Goal: Contribute content: Contribute content

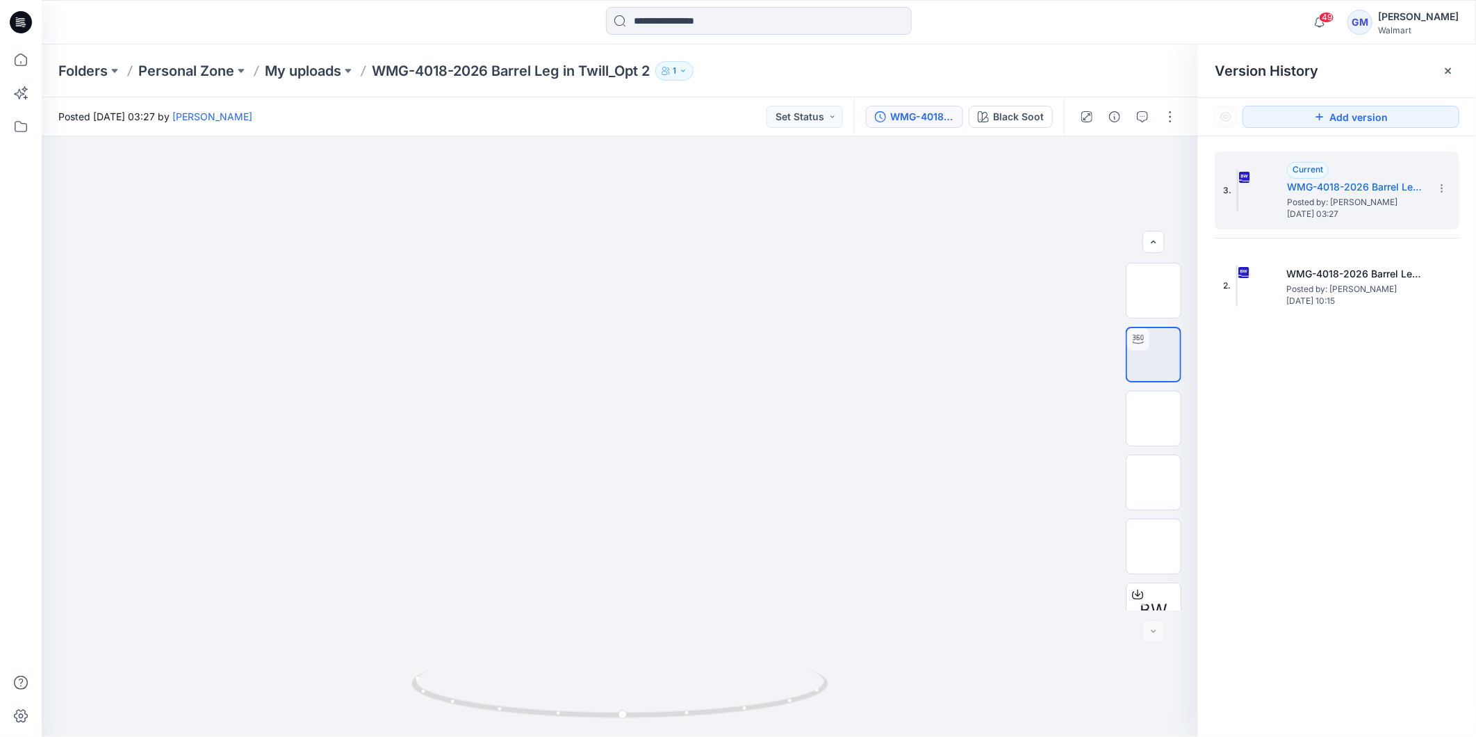
scroll to position [156, 0]
click at [1013, 113] on div "Black Soot" at bounding box center [1018, 116] width 51 height 15
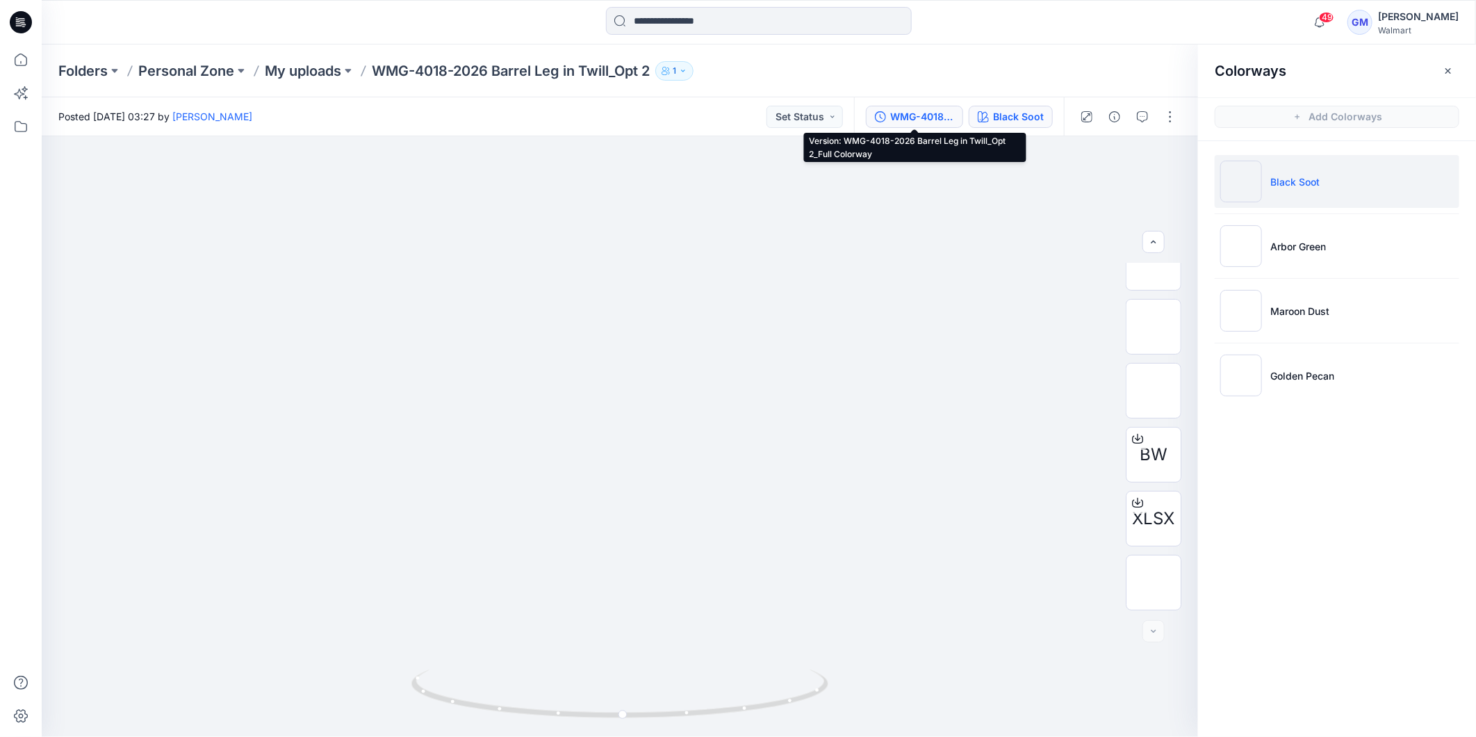
click at [921, 118] on div "WMG-4018-2026 Barrel Leg in Twill_Opt 2_Full Colorway" at bounding box center [922, 116] width 64 height 15
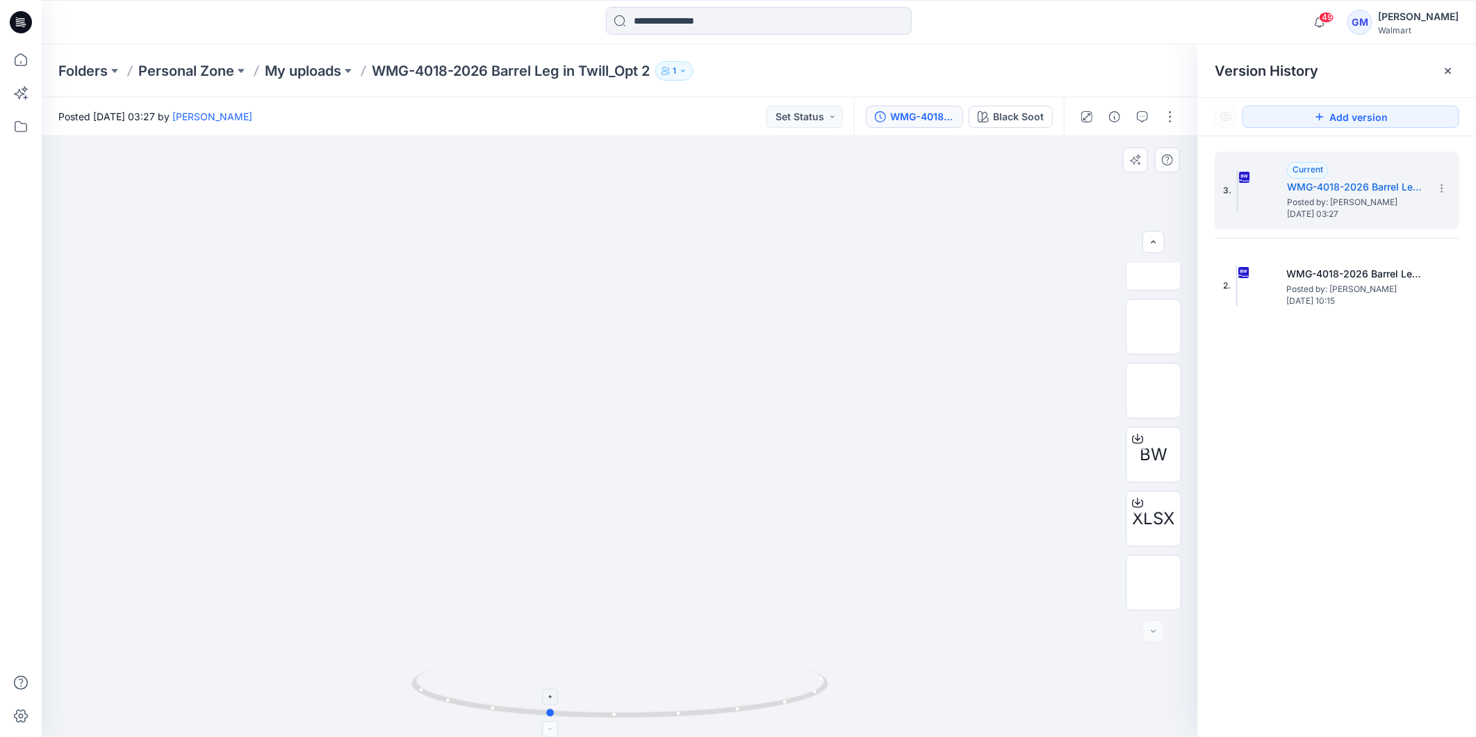
drag, startPoint x: 747, startPoint y: 710, endPoint x: 675, endPoint y: 721, distance: 72.3
click at [675, 721] on icon at bounding box center [621, 695] width 420 height 52
click at [1451, 72] on icon at bounding box center [1448, 70] width 11 height 11
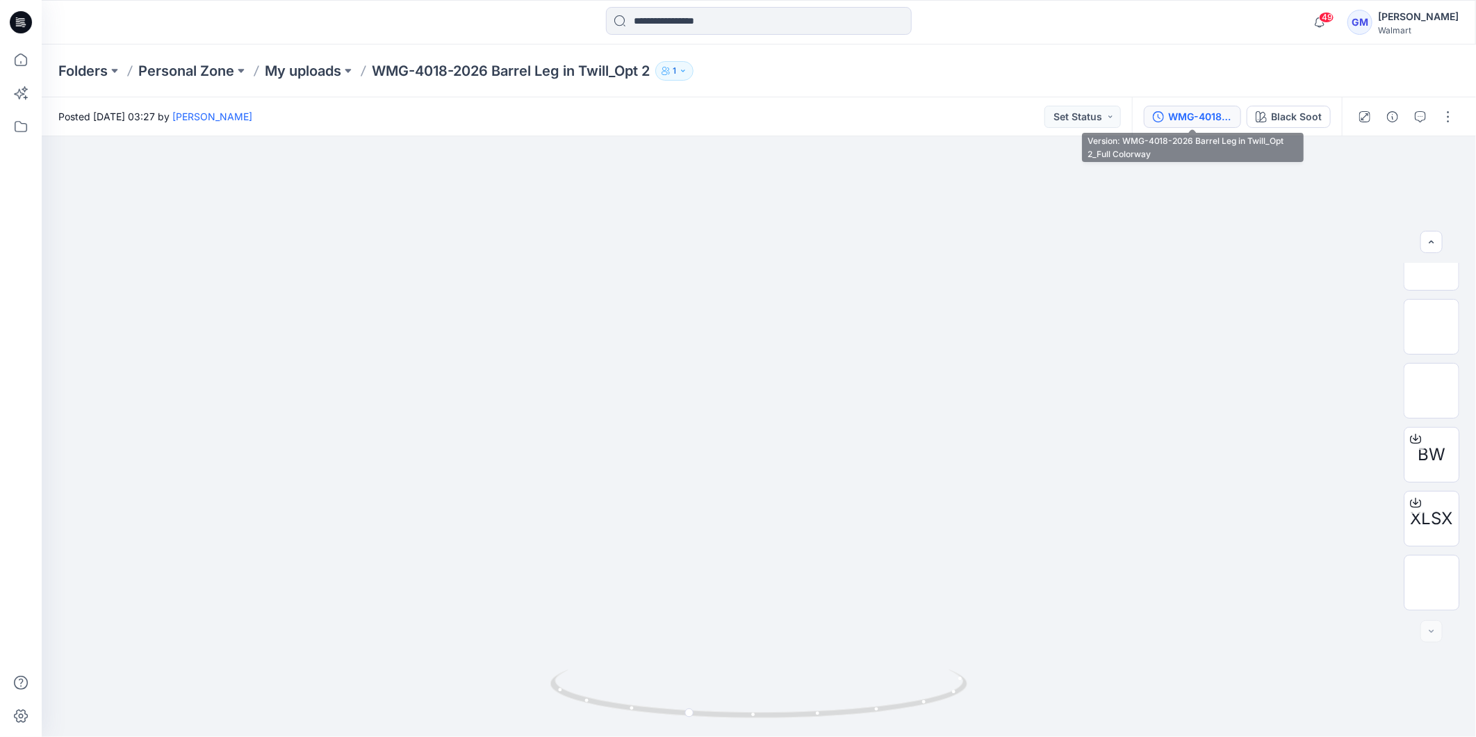
click at [1192, 117] on div "WMG-4018-2026 Barrel Leg in Twill_Opt 2_Full Colorway" at bounding box center [1200, 116] width 64 height 15
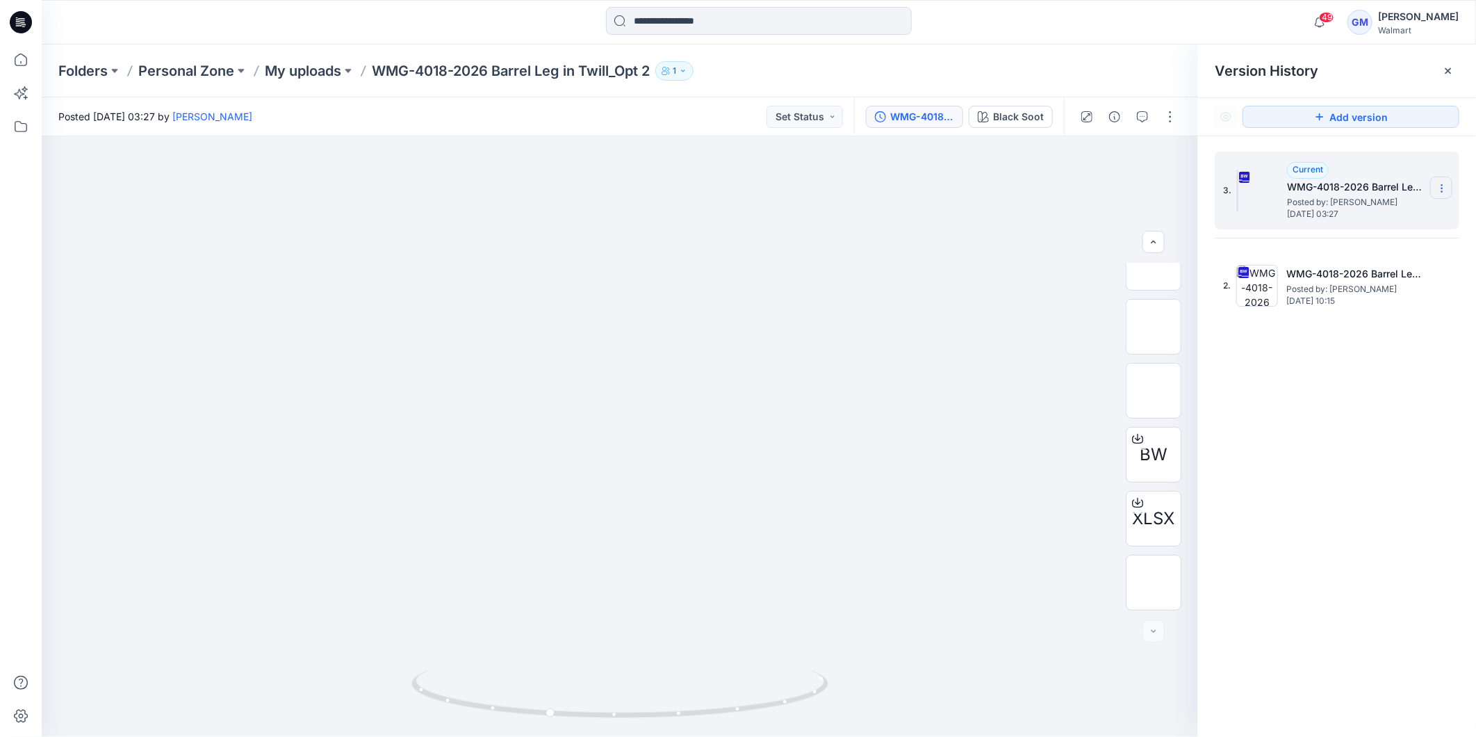
click at [1443, 190] on icon at bounding box center [1441, 188] width 11 height 11
click at [1374, 213] on span "Download Source BW File" at bounding box center [1371, 216] width 117 height 17
click at [928, 501] on img at bounding box center [619, 162] width 1151 height 1150
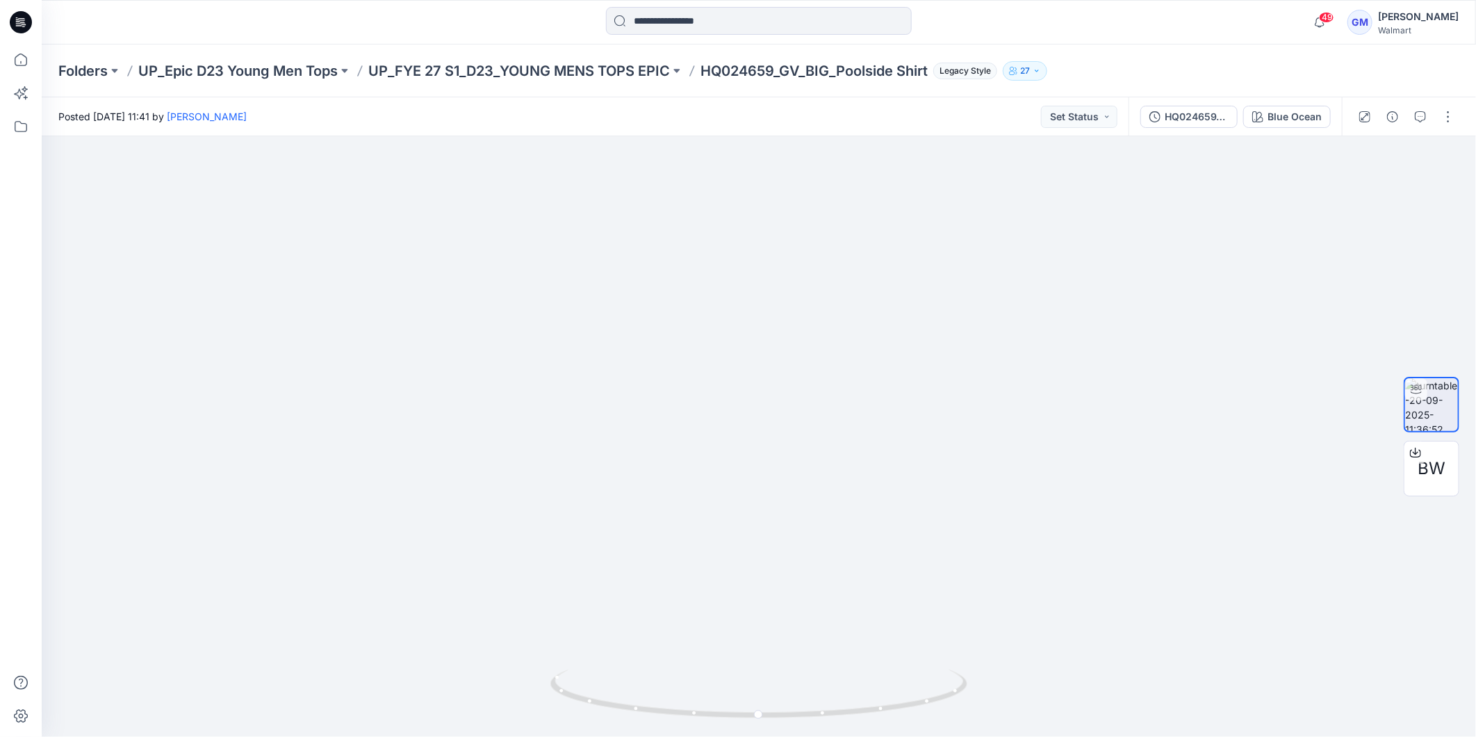
click at [24, 22] on icon at bounding box center [23, 22] width 6 height 1
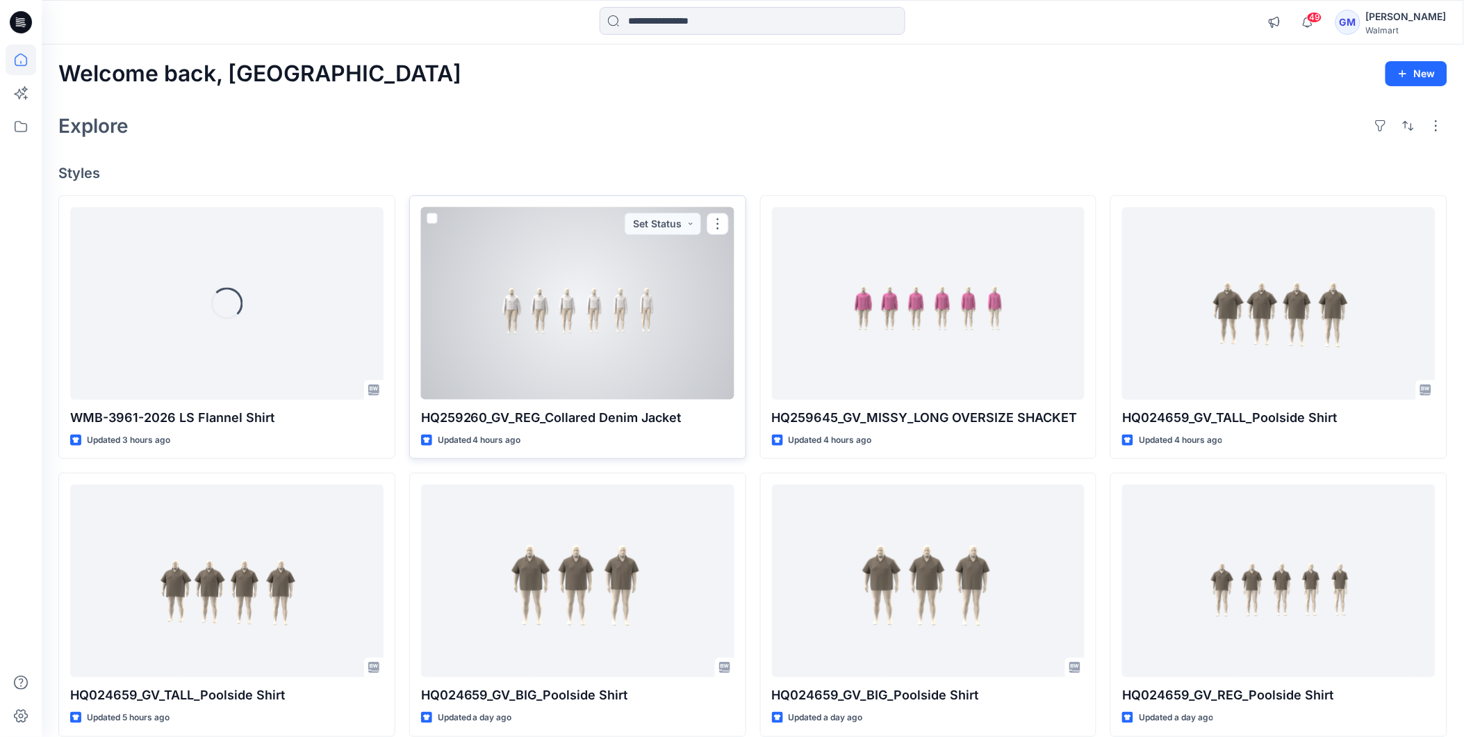
click at [617, 334] on div at bounding box center [577, 303] width 313 height 192
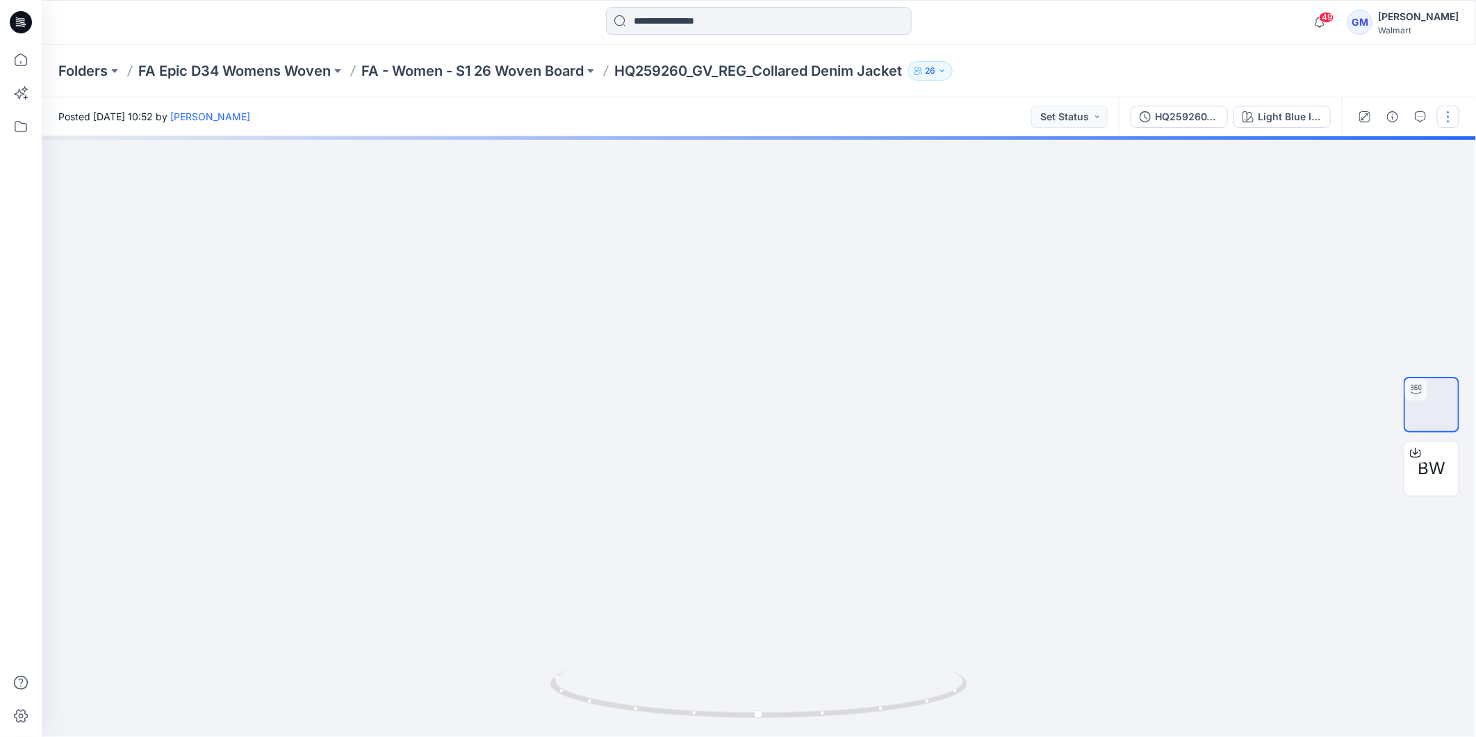
click at [1455, 113] on button "button" at bounding box center [1448, 117] width 22 height 22
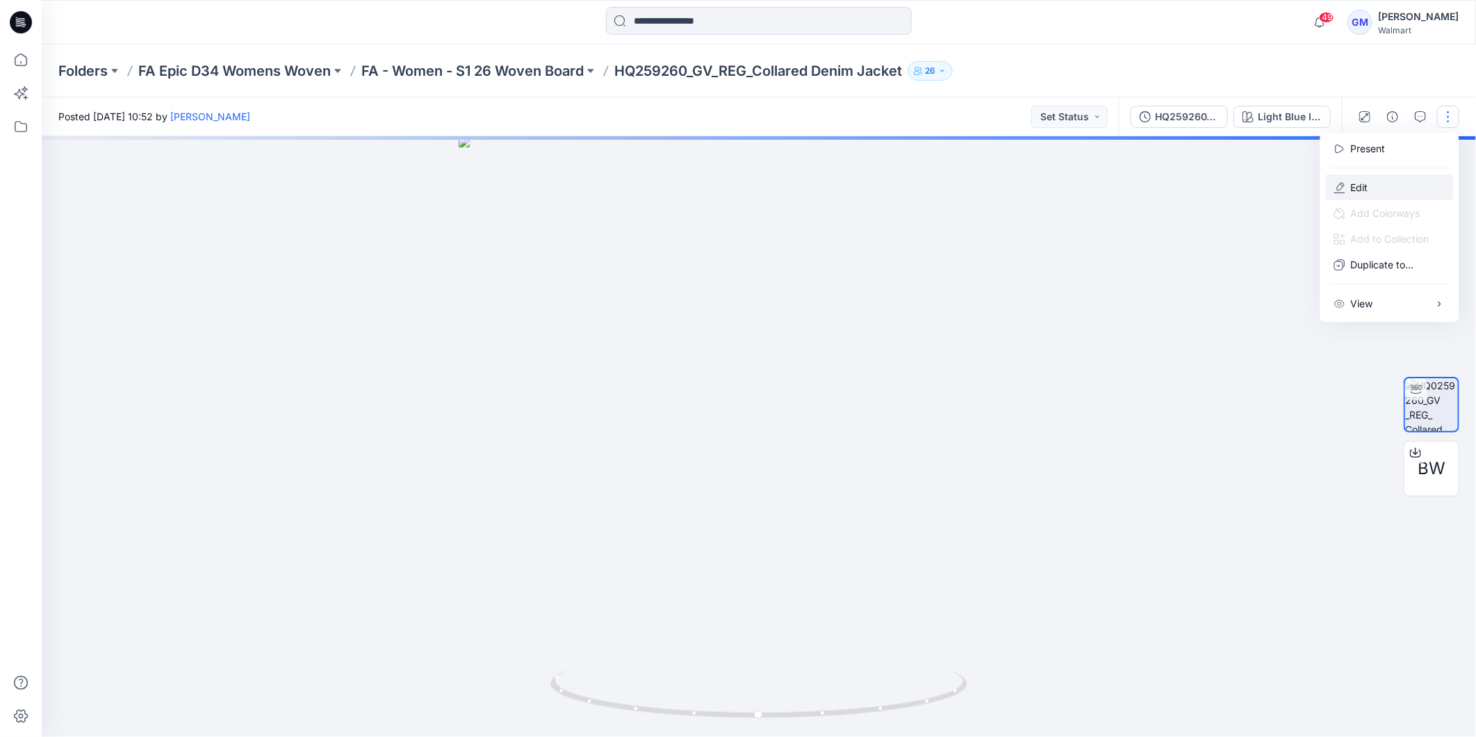
click at [1379, 185] on button "Edit" at bounding box center [1390, 187] width 128 height 26
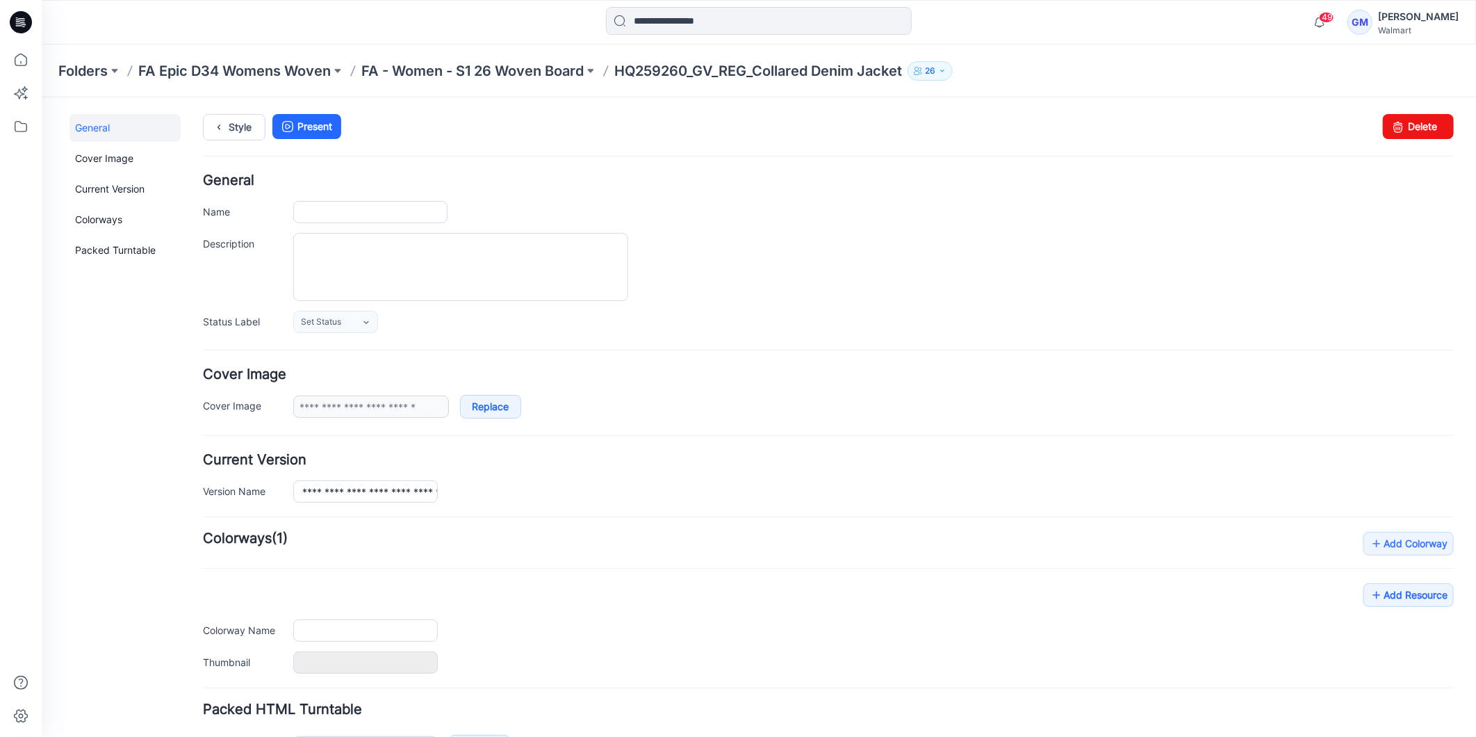
type input "**********"
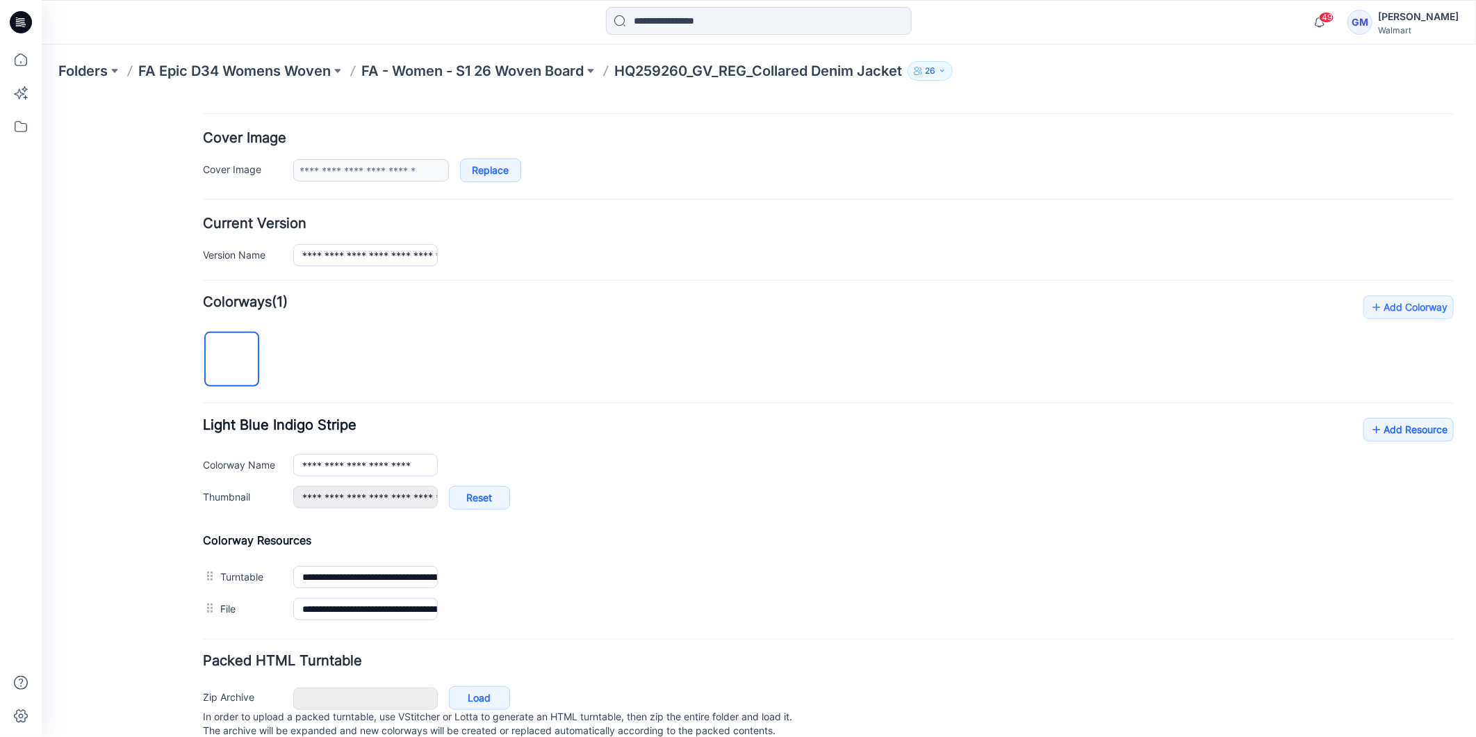
scroll to position [286, 0]
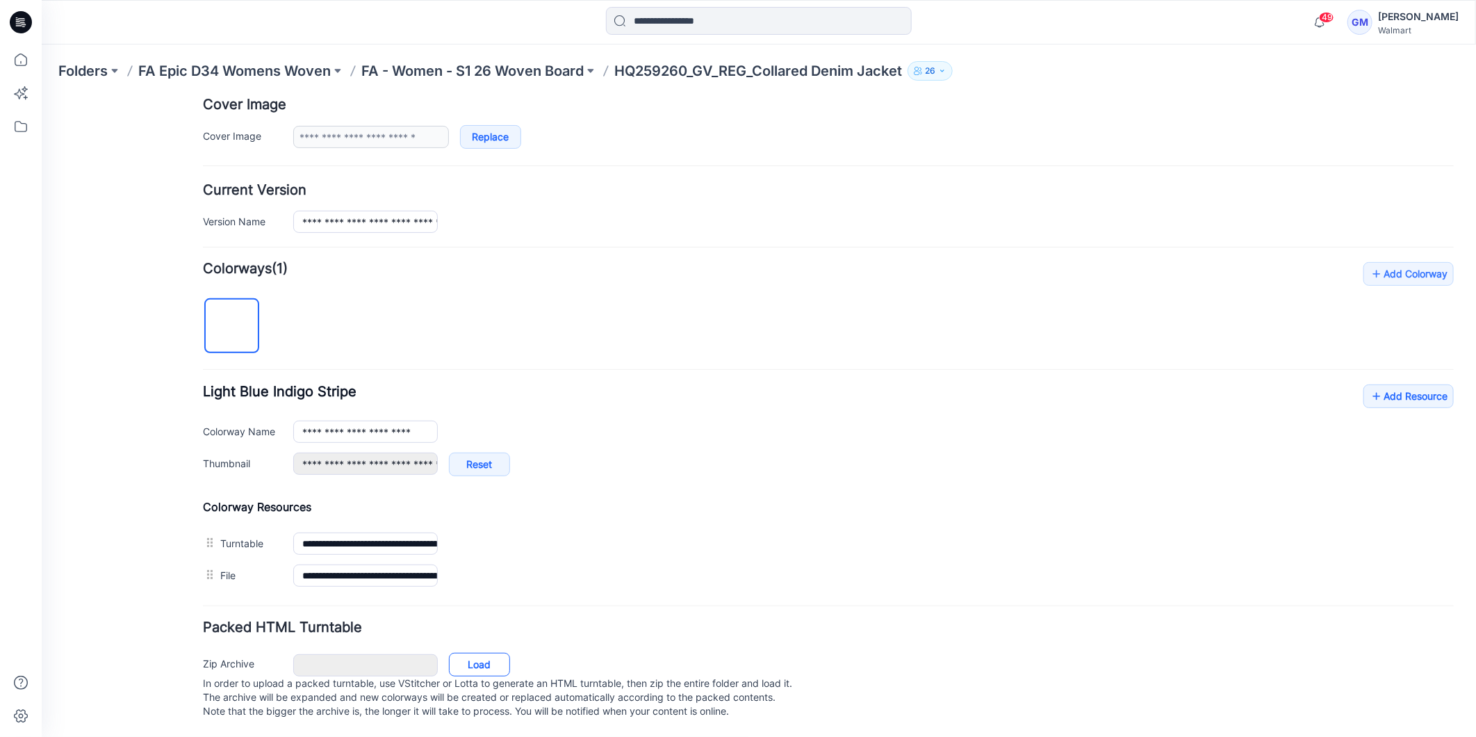
click at [495, 652] on link "Load" at bounding box center [478, 664] width 61 height 24
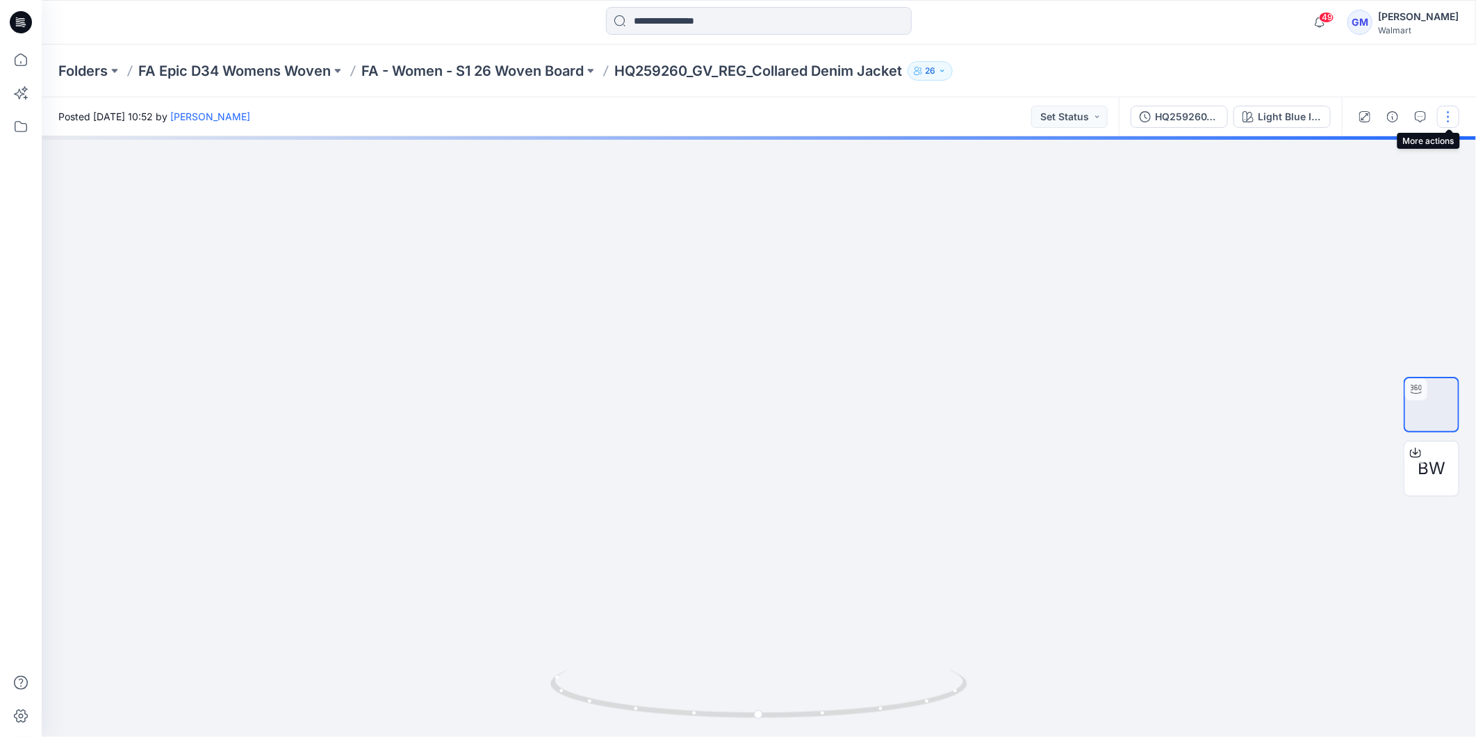
click at [1454, 115] on button "button" at bounding box center [1448, 117] width 22 height 22
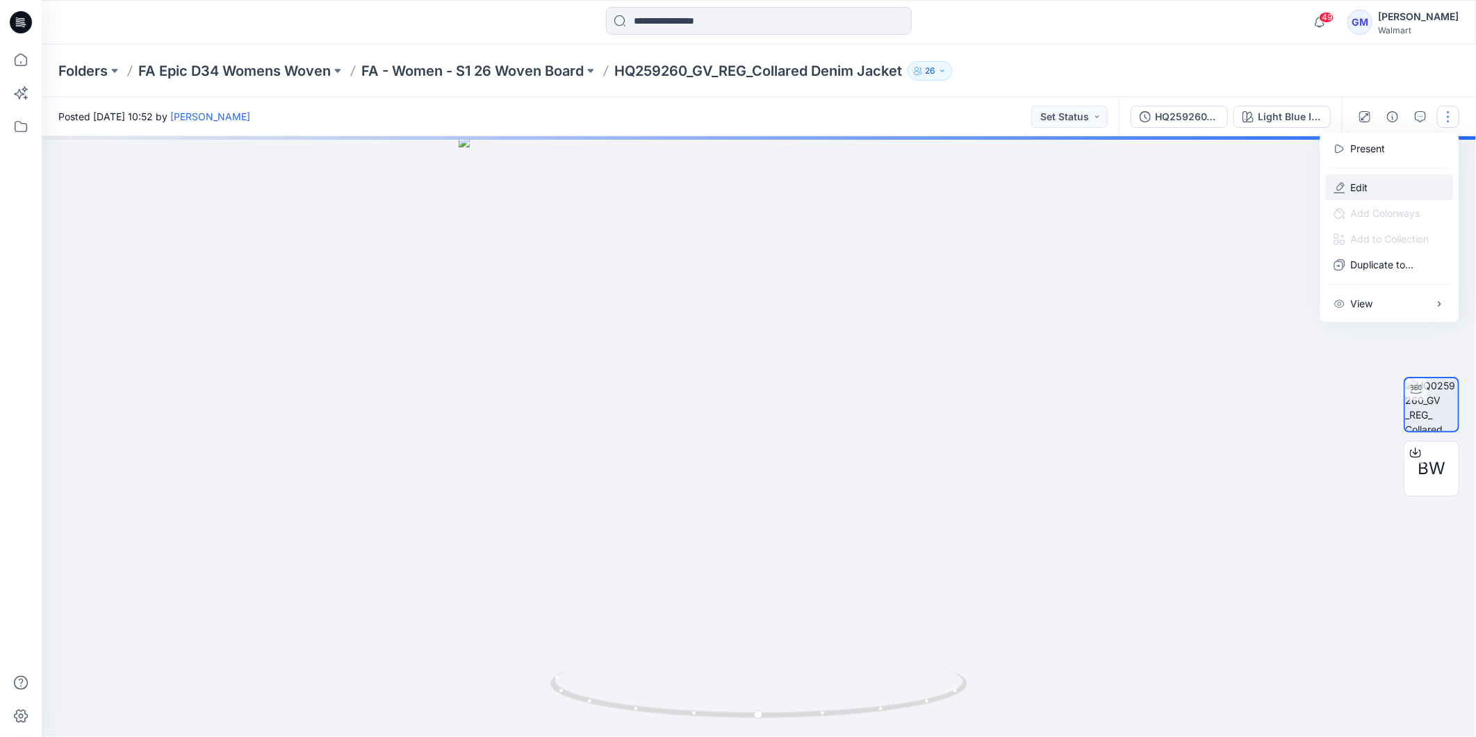
click at [1386, 188] on button "Edit" at bounding box center [1390, 187] width 128 height 26
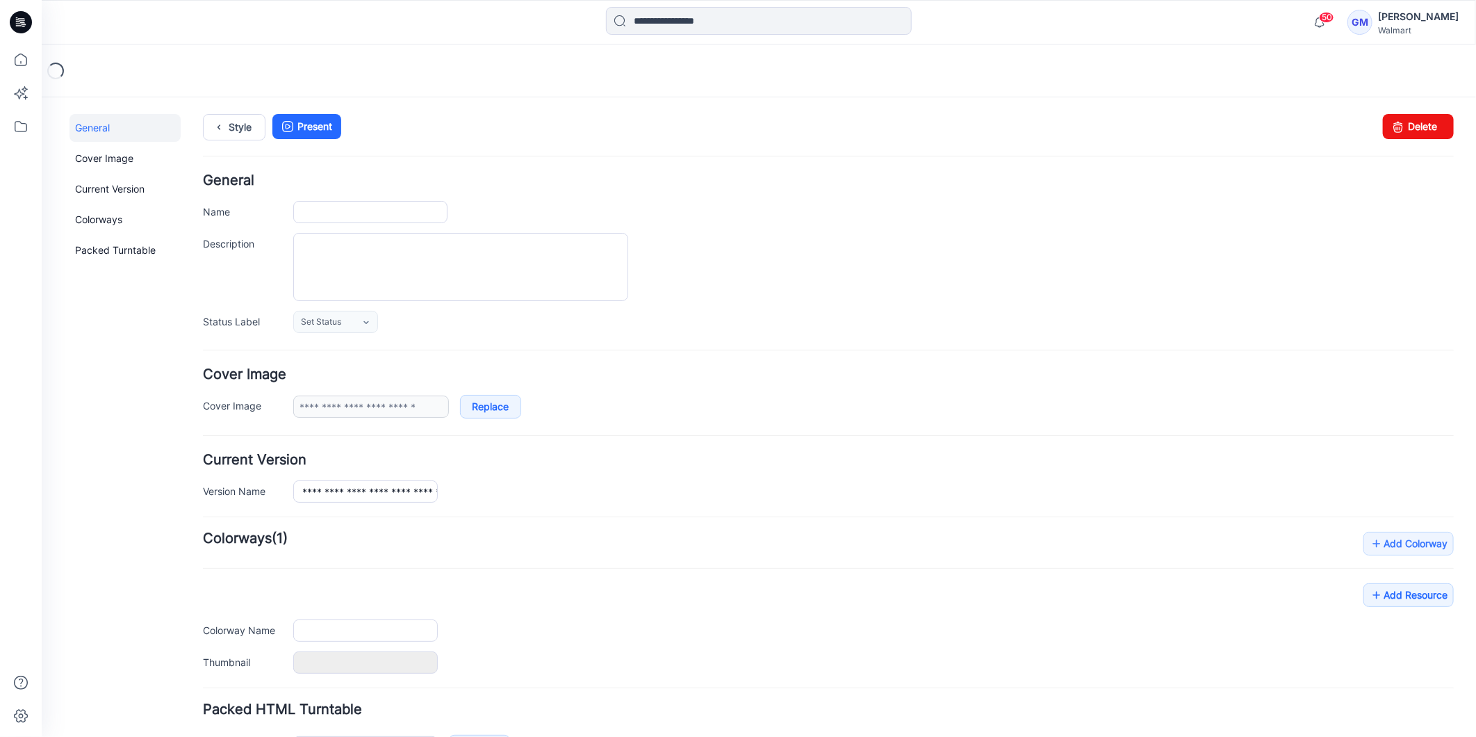
type input "**********"
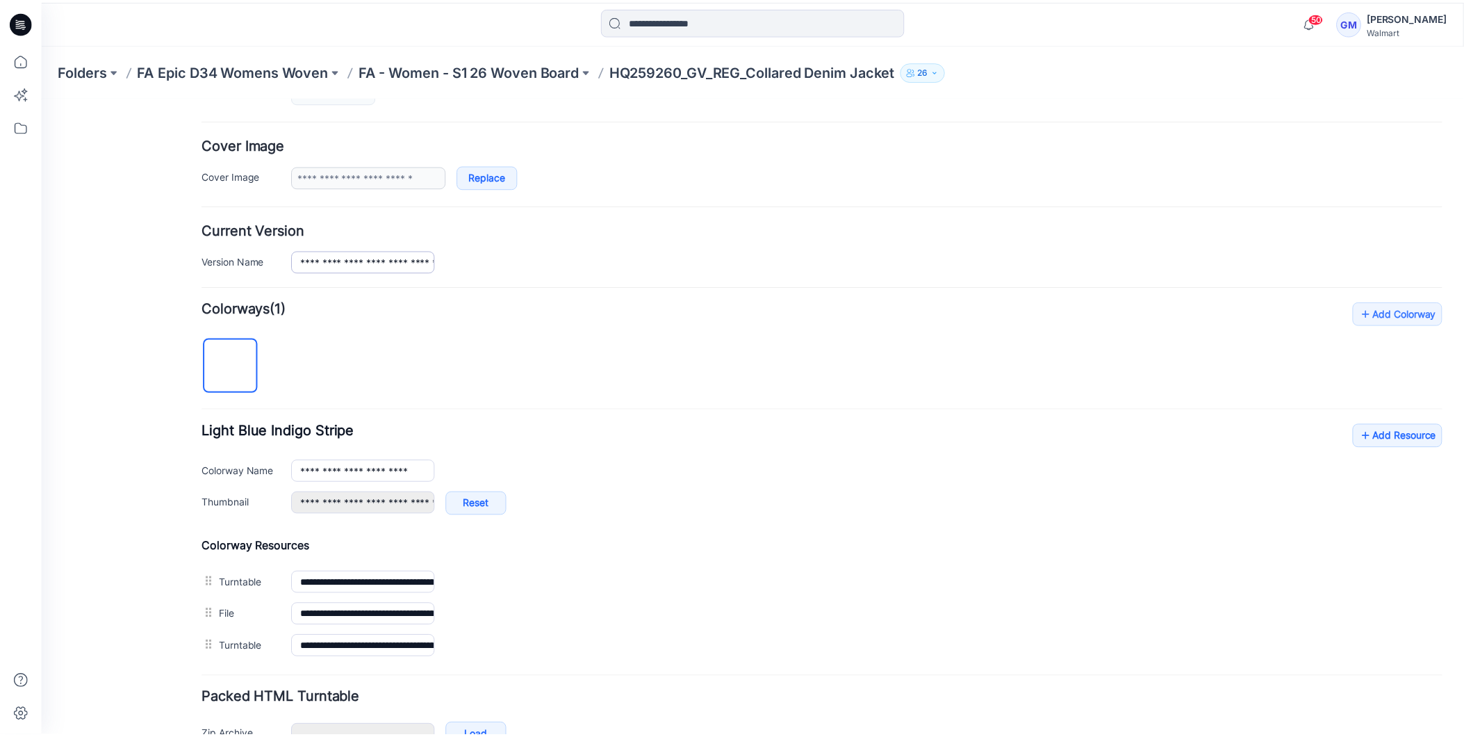
scroll to position [231, 0]
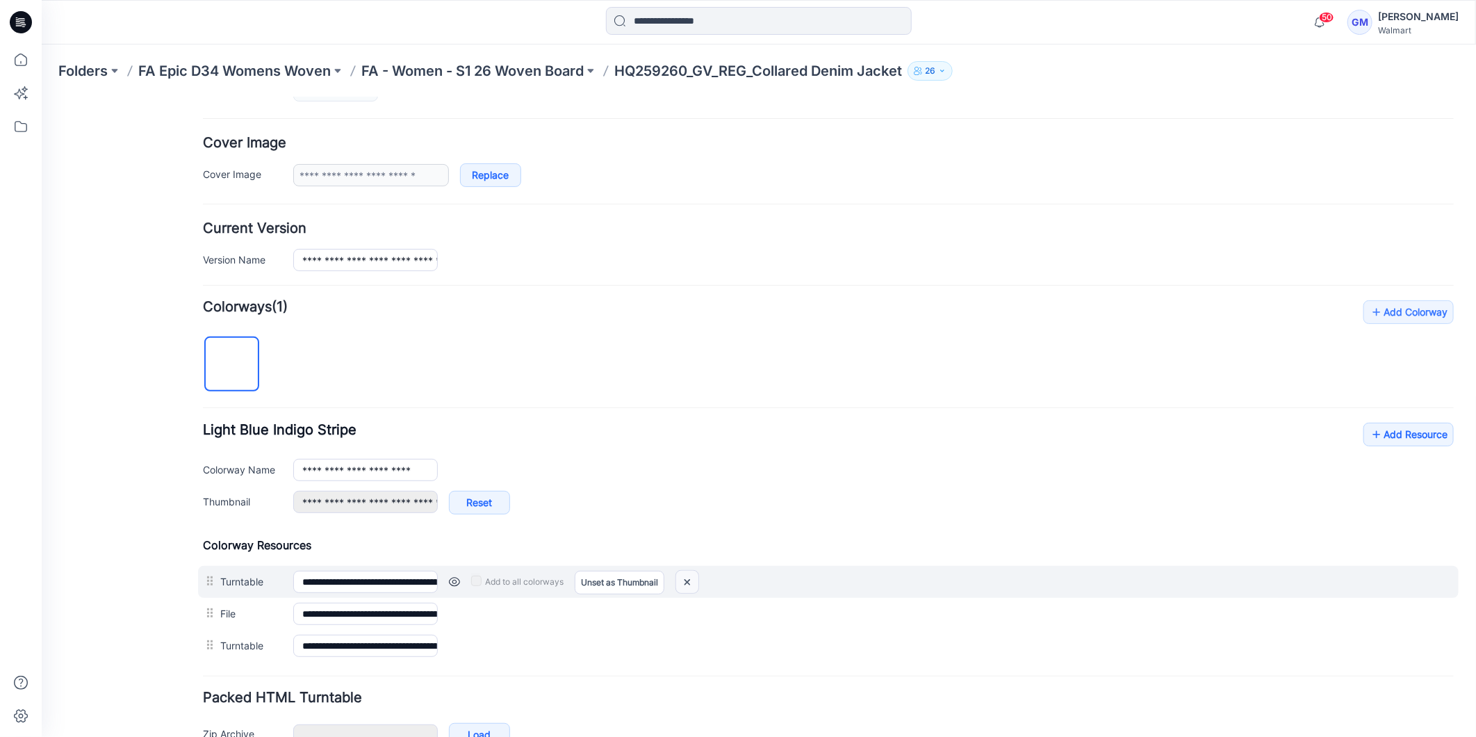
click at [691, 584] on img at bounding box center [686, 581] width 22 height 23
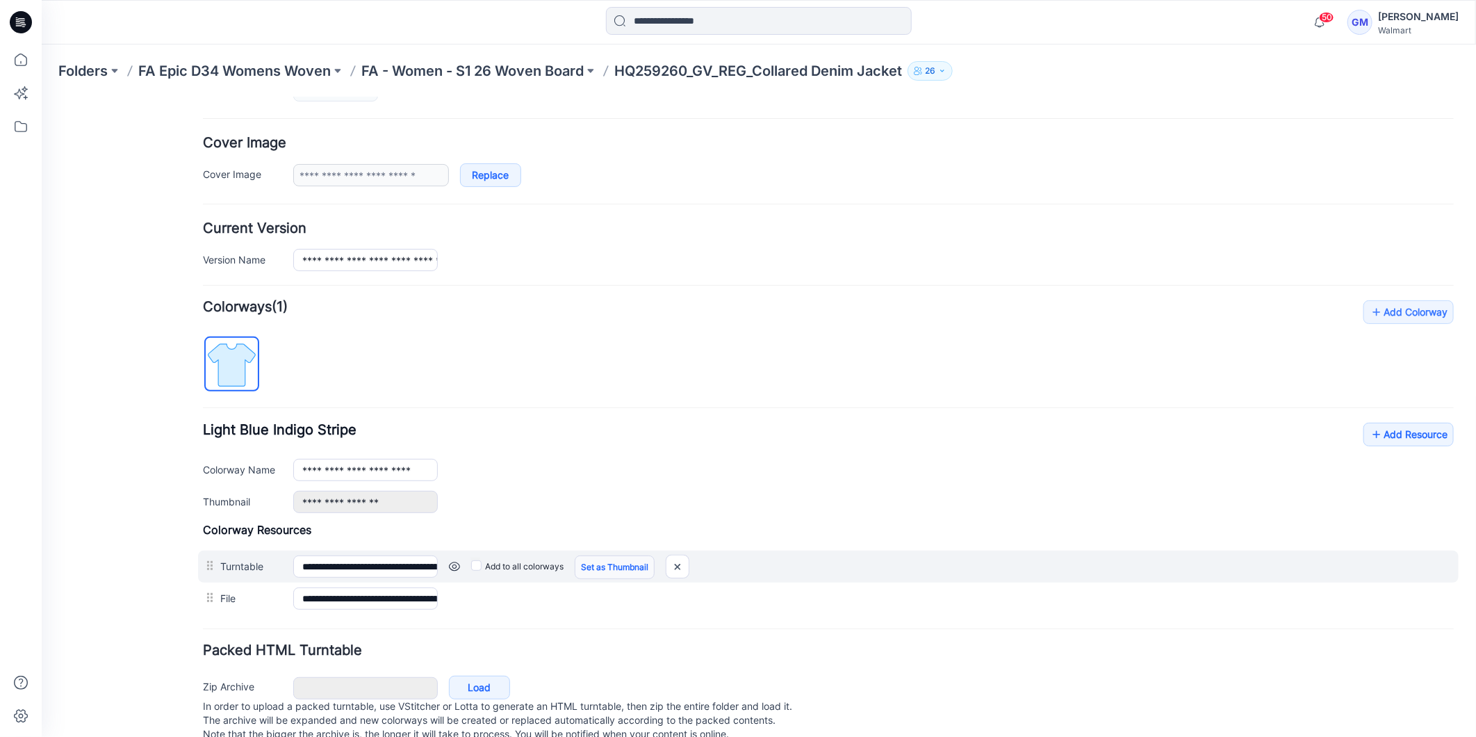
click at [616, 566] on link "Set as Thumbnail" at bounding box center [614, 567] width 80 height 24
type input "**********"
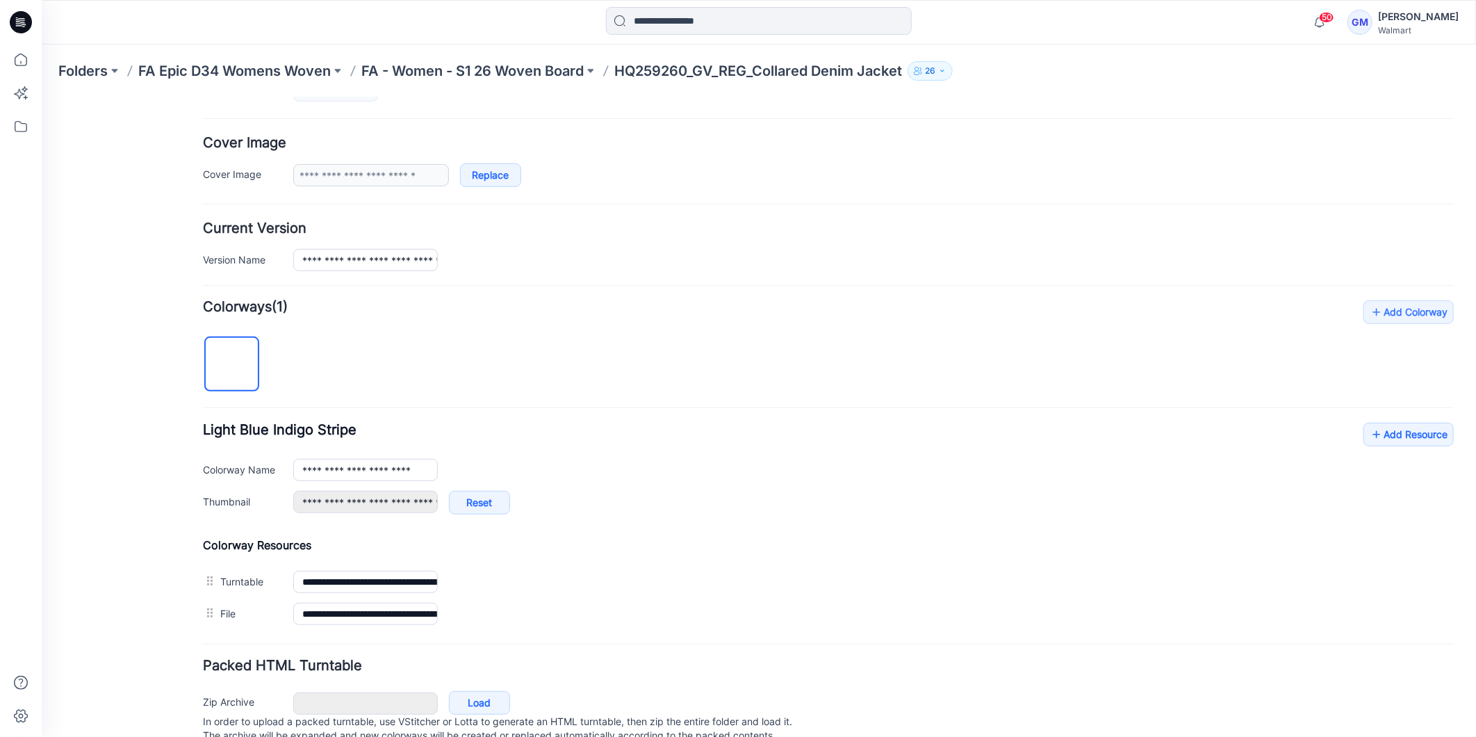
click at [24, 17] on icon at bounding box center [21, 22] width 22 height 22
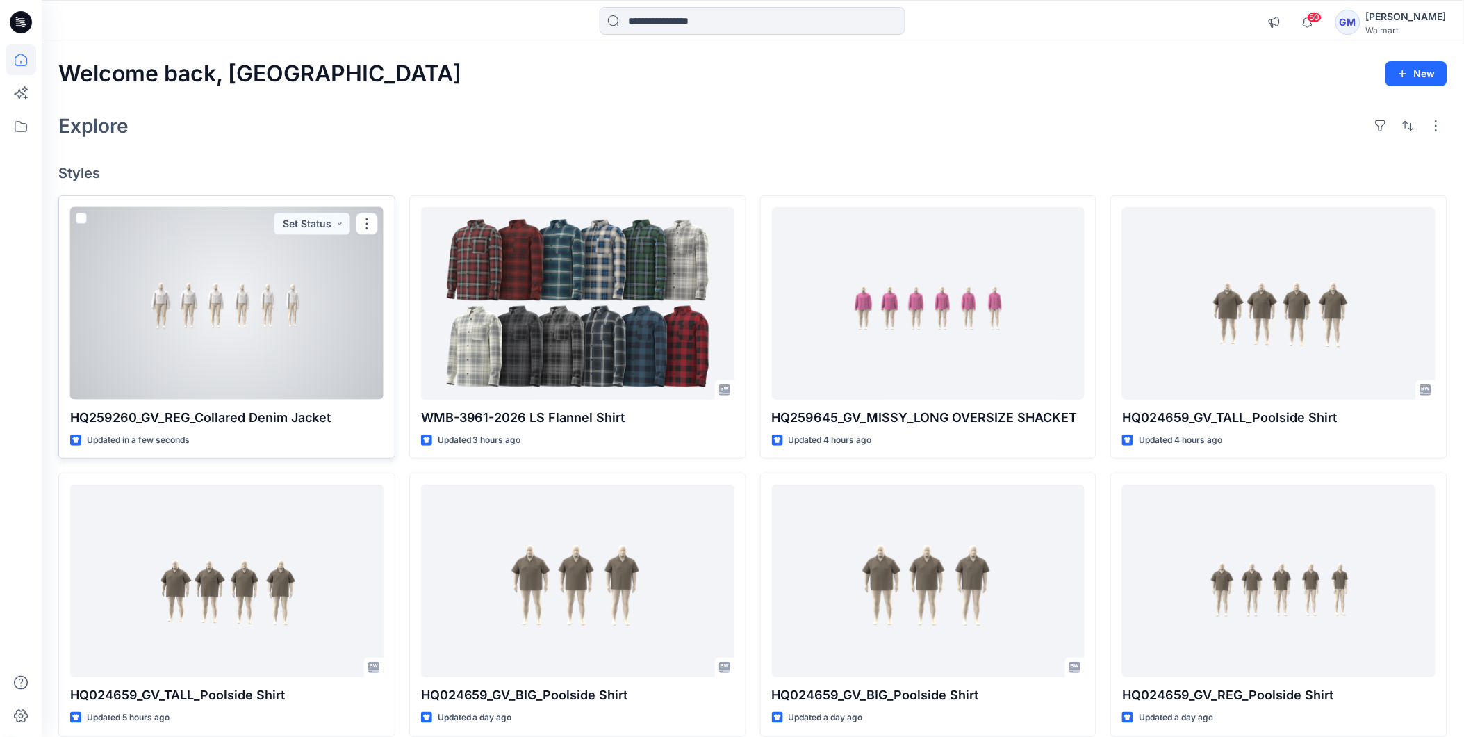
click at [224, 304] on div at bounding box center [226, 303] width 313 height 192
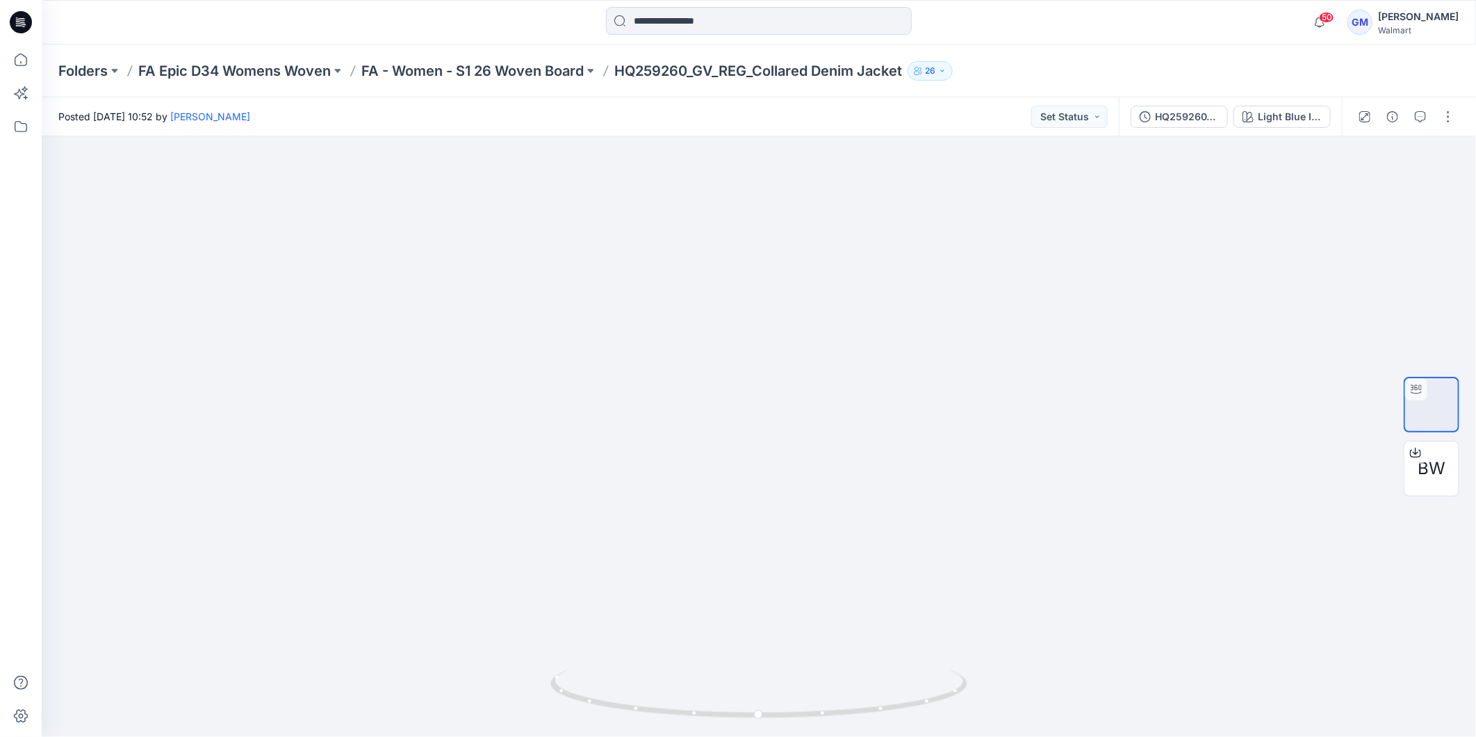
click at [30, 28] on icon at bounding box center [21, 22] width 22 height 22
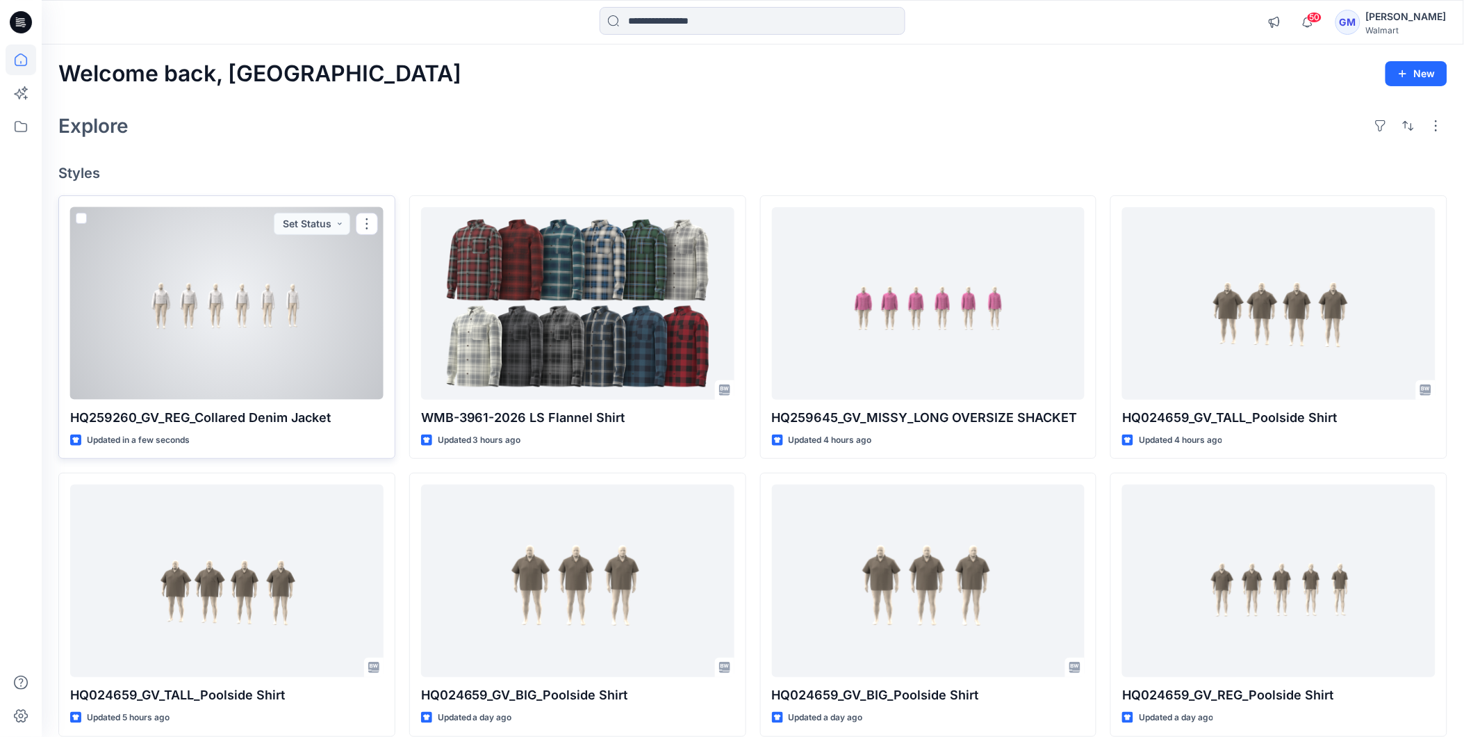
click at [282, 310] on div at bounding box center [226, 303] width 313 height 192
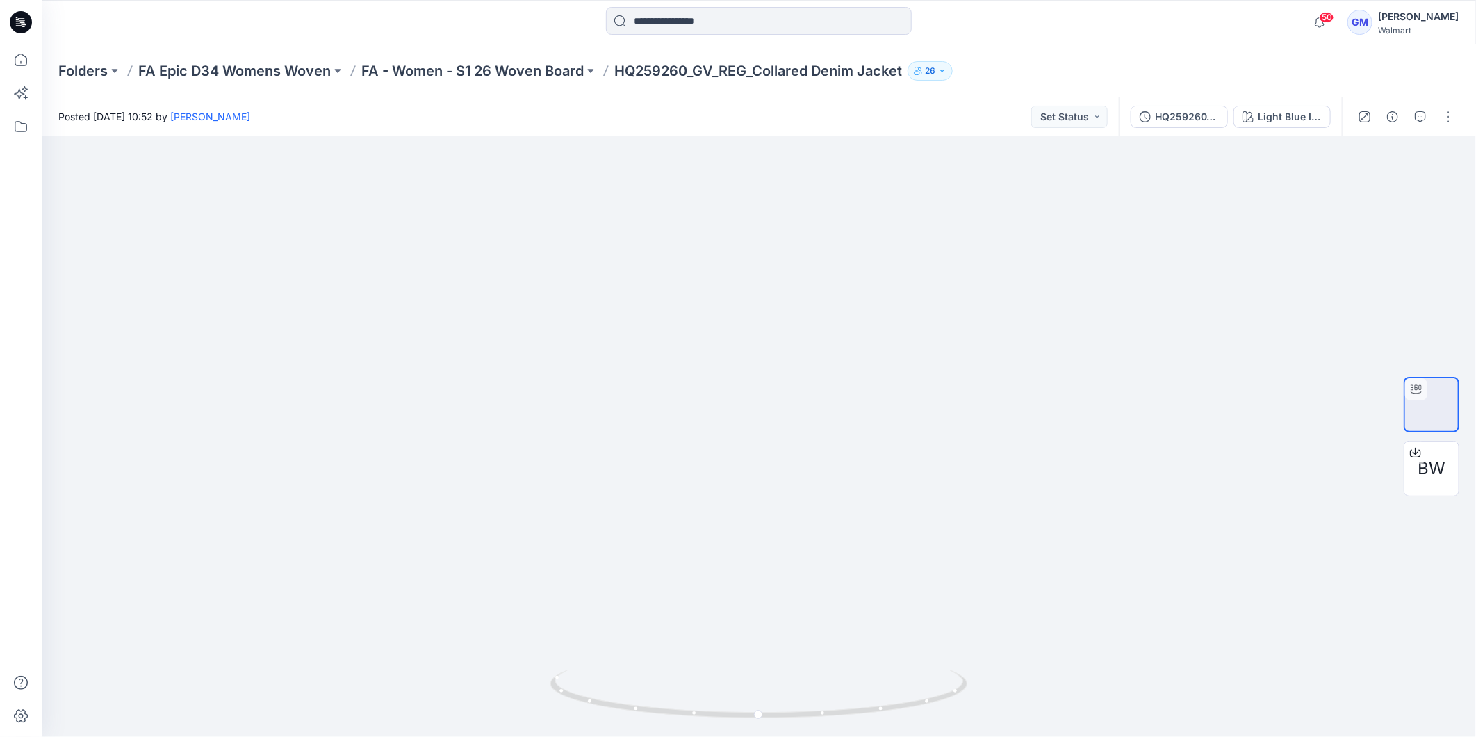
click at [31, 21] on icon at bounding box center [21, 22] width 22 height 22
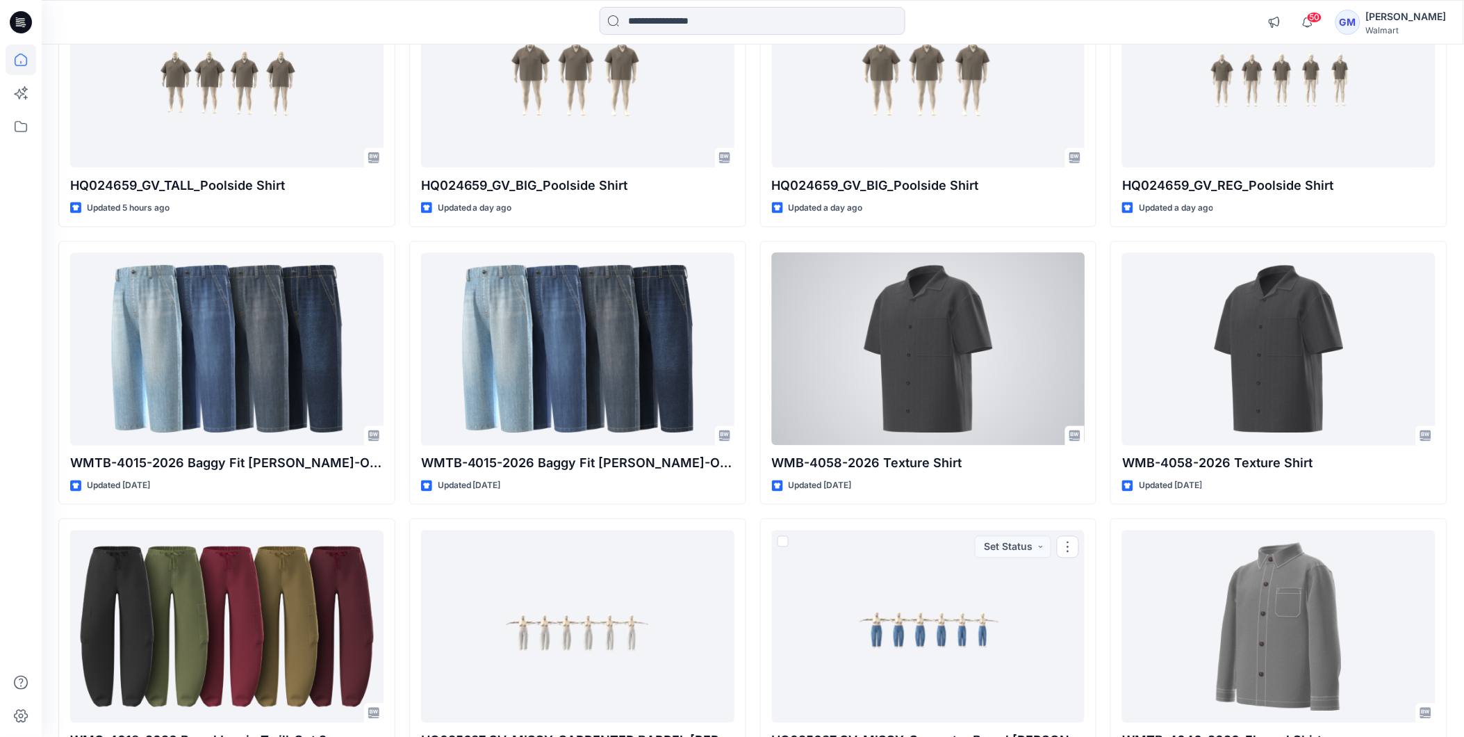
scroll to position [482, 0]
